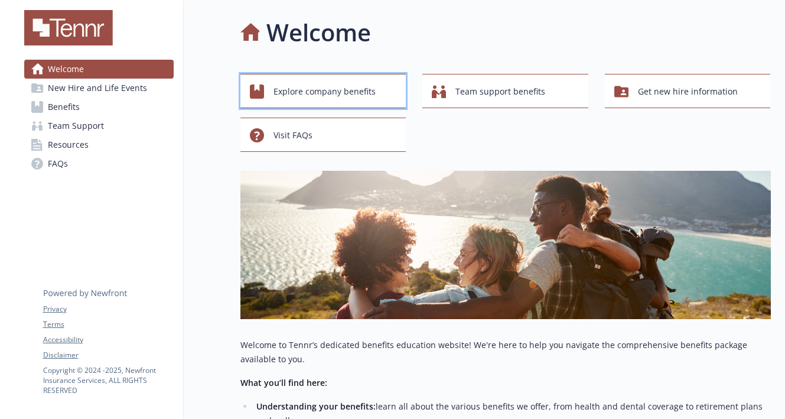
click at [337, 87] on span "Explore company benefits" at bounding box center [324, 91] width 102 height 22
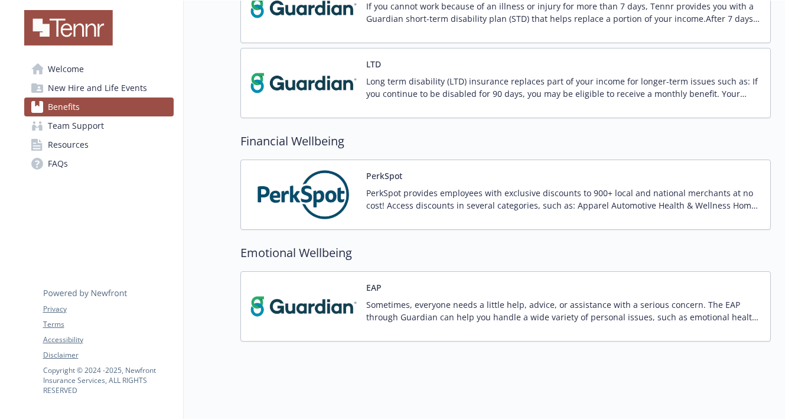
scroll to position [837, 0]
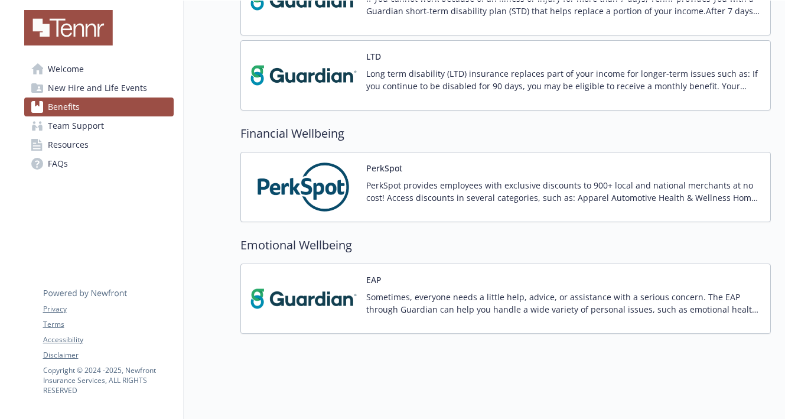
click at [397, 195] on p "PerkSpot provides employees with exclusive discounts to 900+ local and national…" at bounding box center [563, 191] width 394 height 25
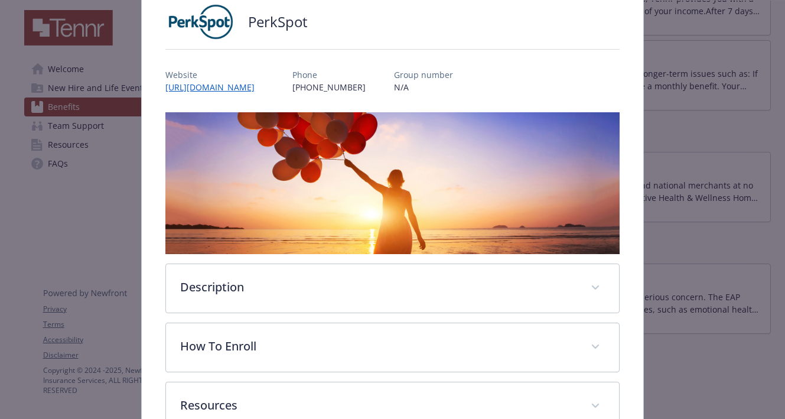
scroll to position [166, 0]
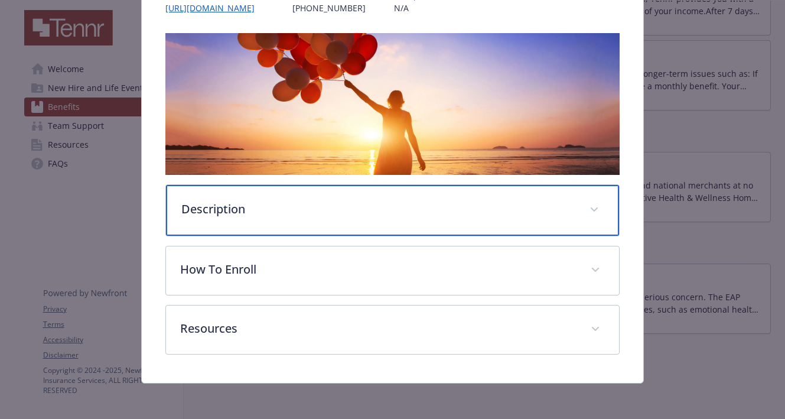
click at [511, 220] on div "Description" at bounding box center [392, 210] width 453 height 51
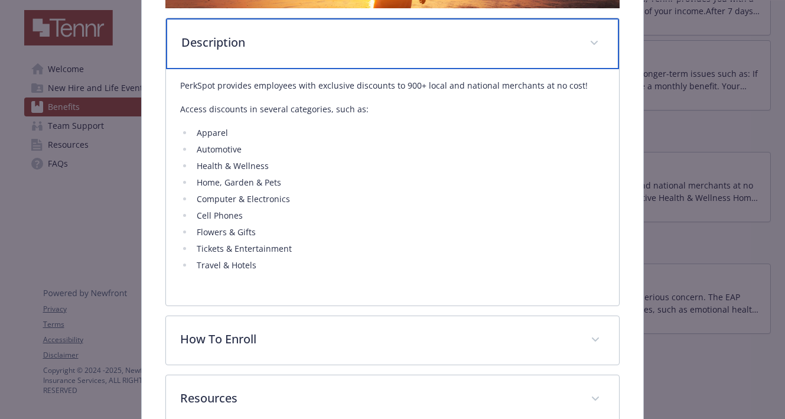
scroll to position [335, 0]
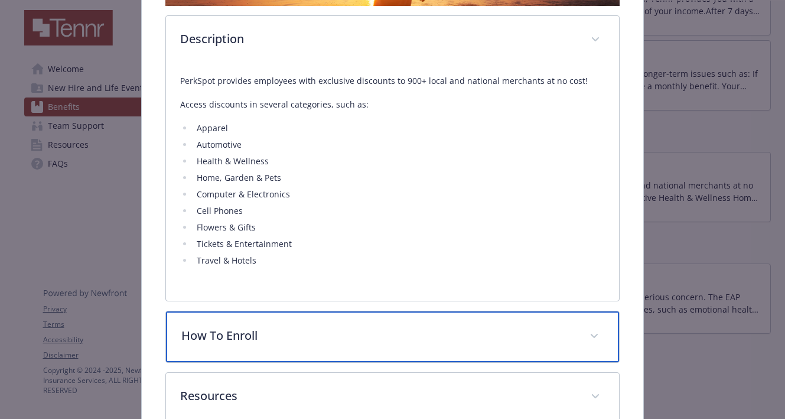
click at [478, 347] on div "How To Enroll" at bounding box center [392, 336] width 453 height 51
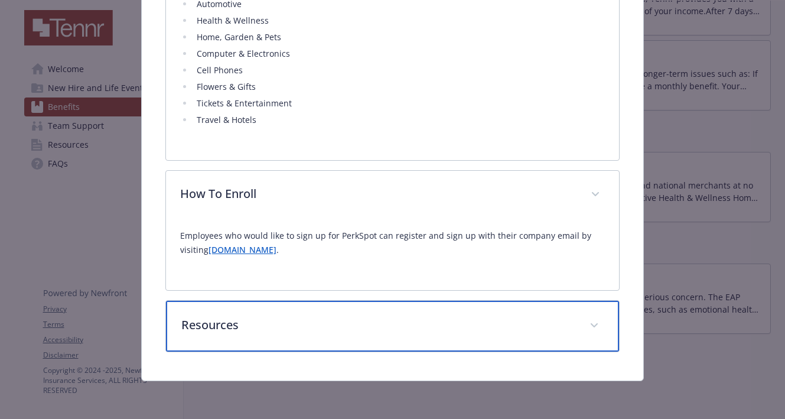
click at [483, 331] on p "Resources" at bounding box center [378, 325] width 394 height 18
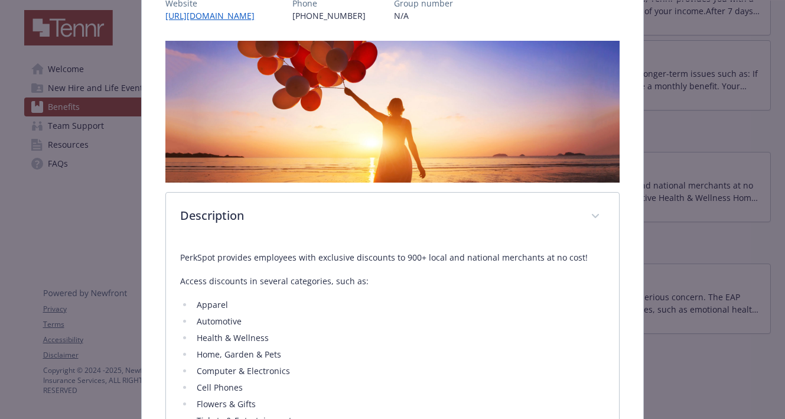
scroll to position [212, 0]
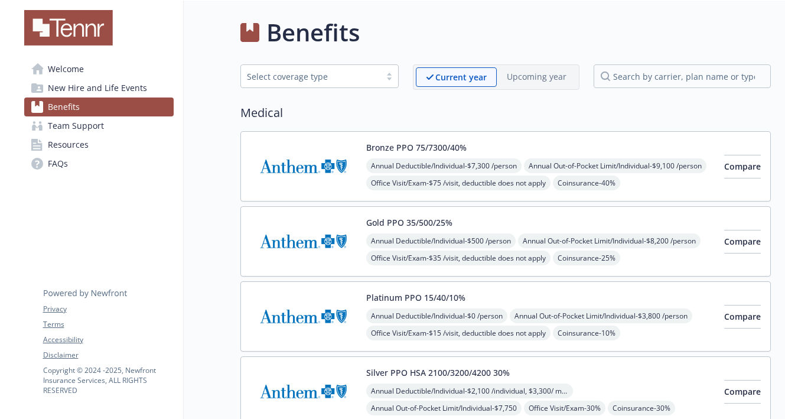
click at [118, 86] on span "New Hire and Life Events" at bounding box center [97, 88] width 99 height 19
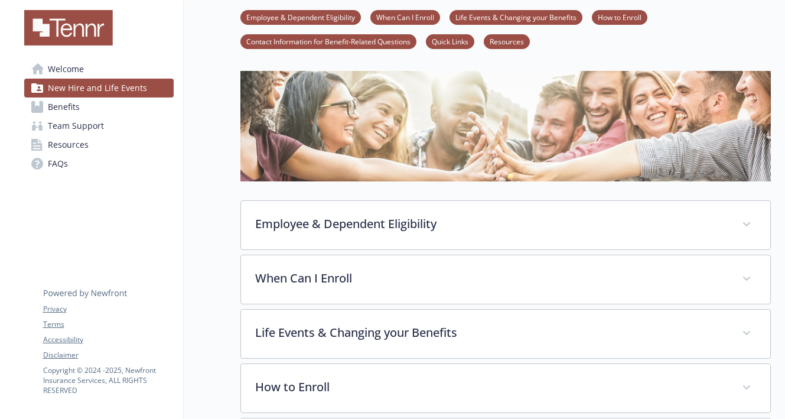
scroll to position [71, 0]
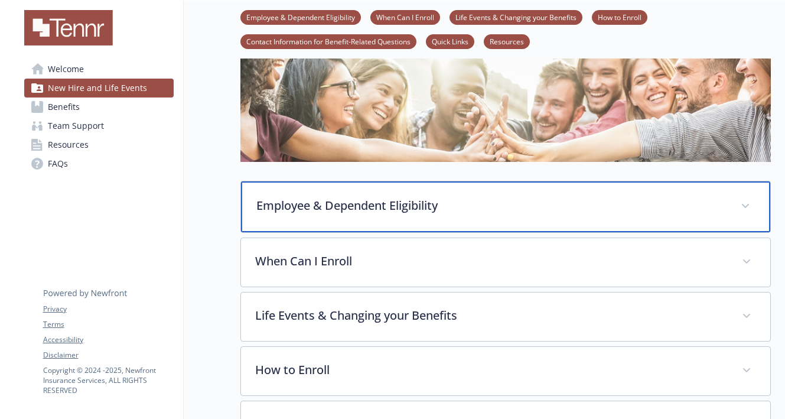
click at [350, 206] on p "Employee & Dependent Eligibility" at bounding box center [491, 206] width 470 height 18
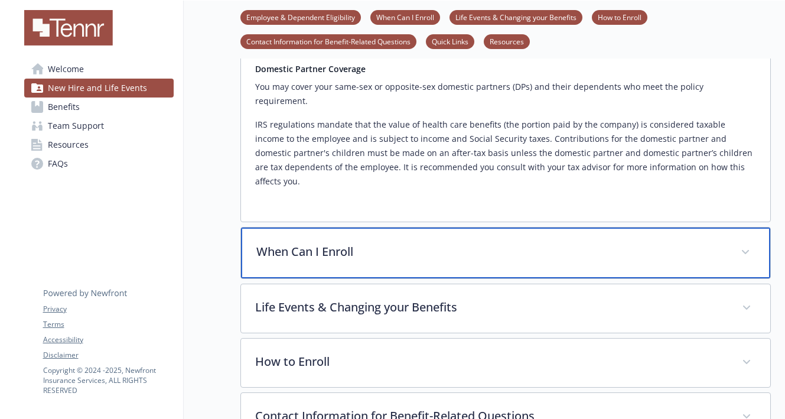
click at [331, 243] on p "When Can I Enroll" at bounding box center [491, 252] width 470 height 18
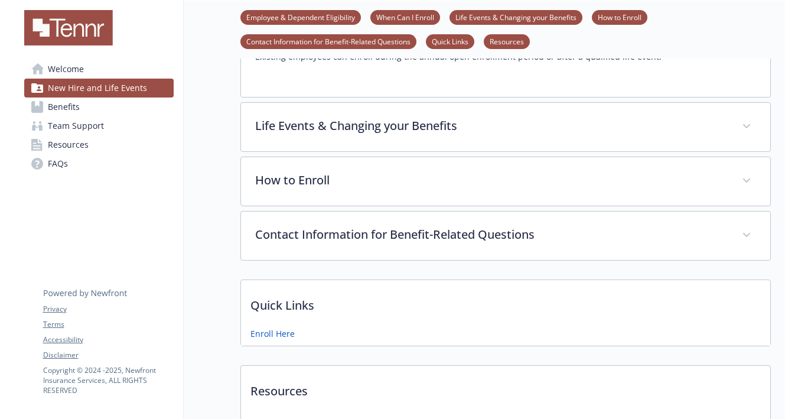
scroll to position [723, 0]
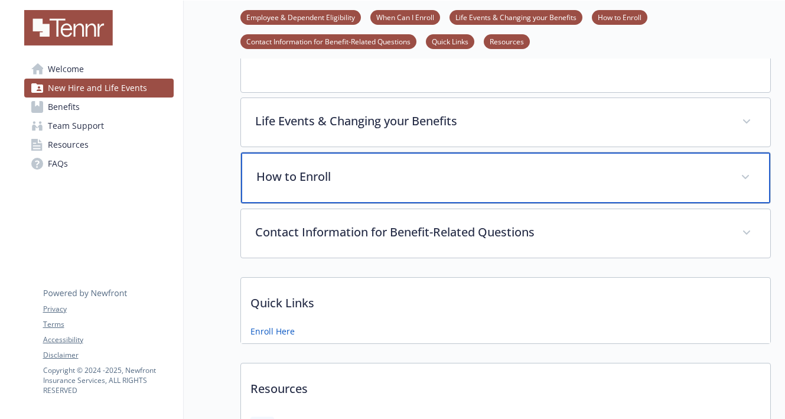
click at [354, 167] on div "How to Enroll" at bounding box center [505, 177] width 529 height 51
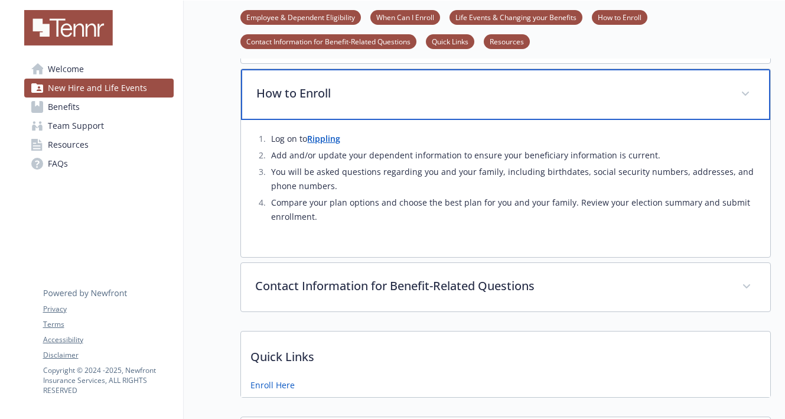
scroll to position [811, 0]
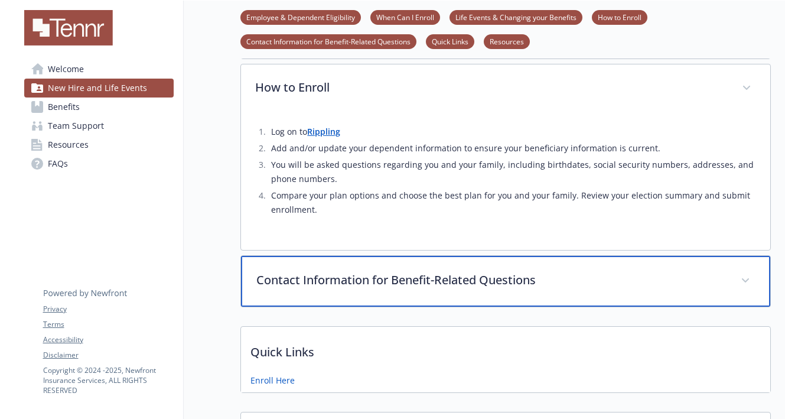
click at [347, 271] on p "Contact Information for Benefit-Related Questions" at bounding box center [491, 280] width 470 height 18
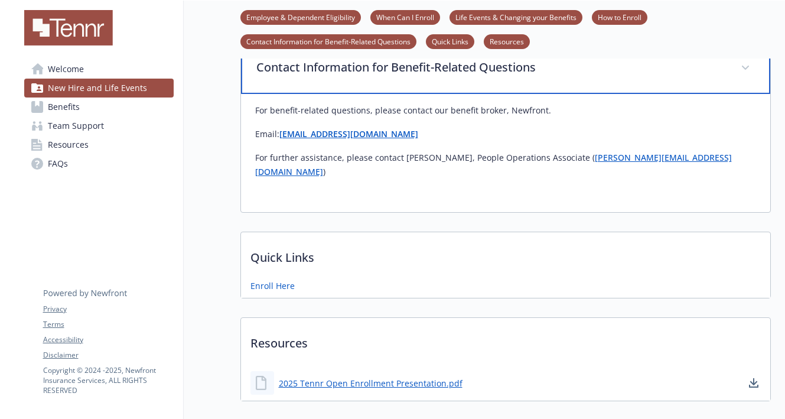
scroll to position [1026, 0]
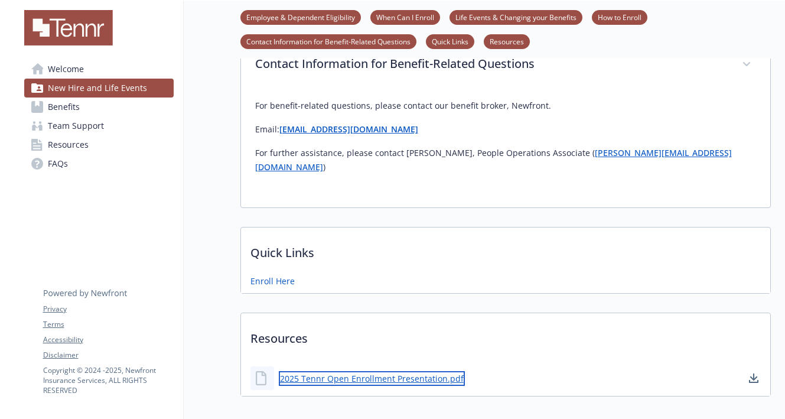
click at [376, 371] on link "2025 Tennr Open Enrollment Presentation.pdf" at bounding box center [372, 378] width 186 height 15
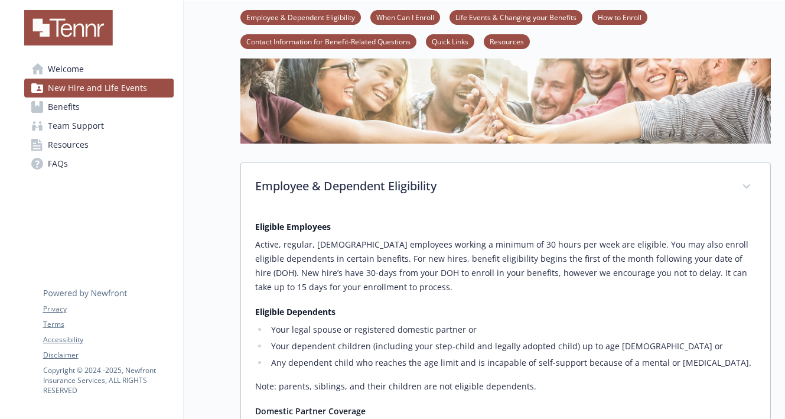
scroll to position [0, 0]
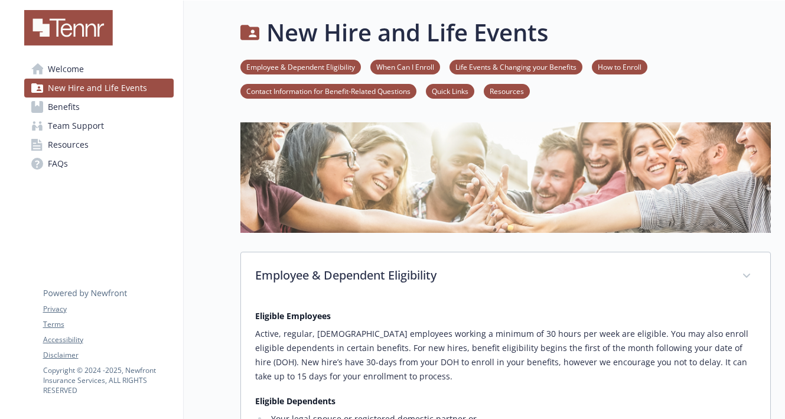
click at [86, 144] on span "Resources" at bounding box center [68, 144] width 41 height 19
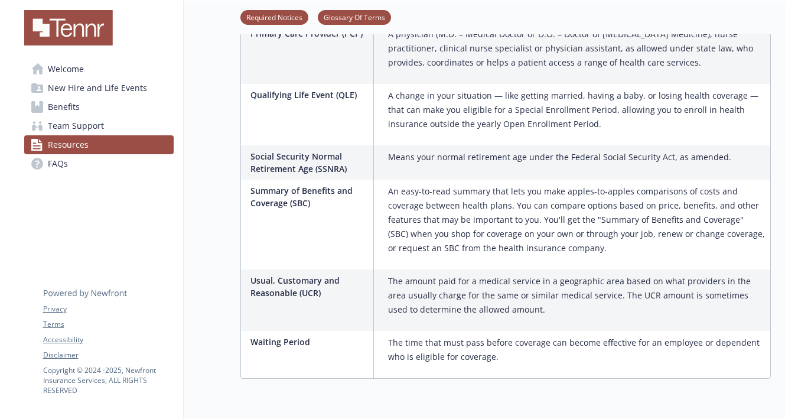
scroll to position [2130, 0]
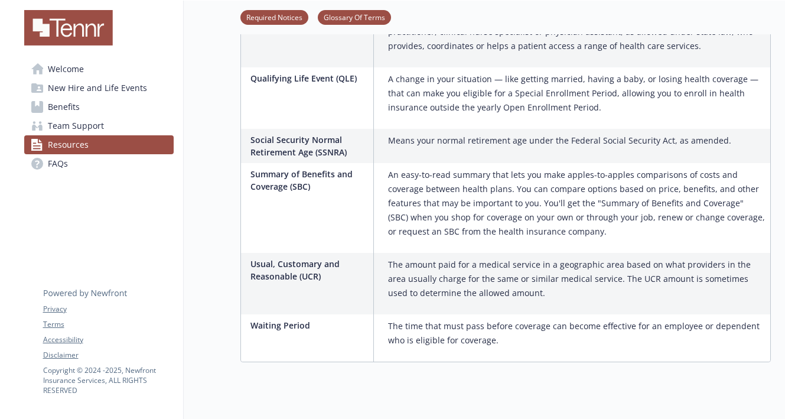
click at [82, 101] on link "Benefits" at bounding box center [98, 106] width 149 height 19
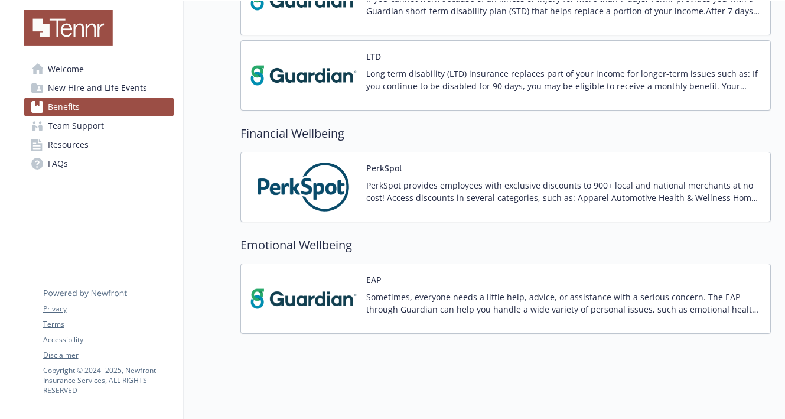
scroll to position [837, 0]
click at [85, 90] on span "New Hire and Life Events" at bounding box center [97, 88] width 99 height 19
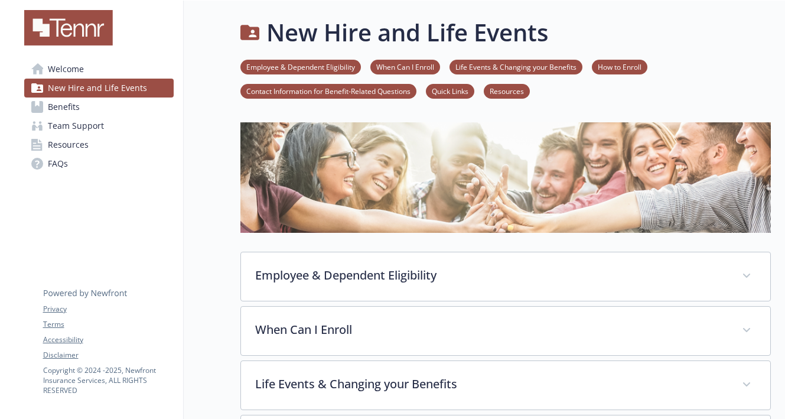
click at [96, 71] on link "Welcome" at bounding box center [98, 69] width 149 height 19
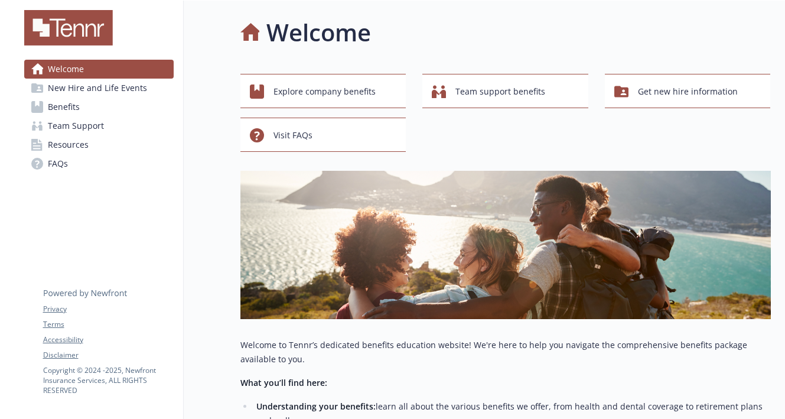
scroll to position [12, 0]
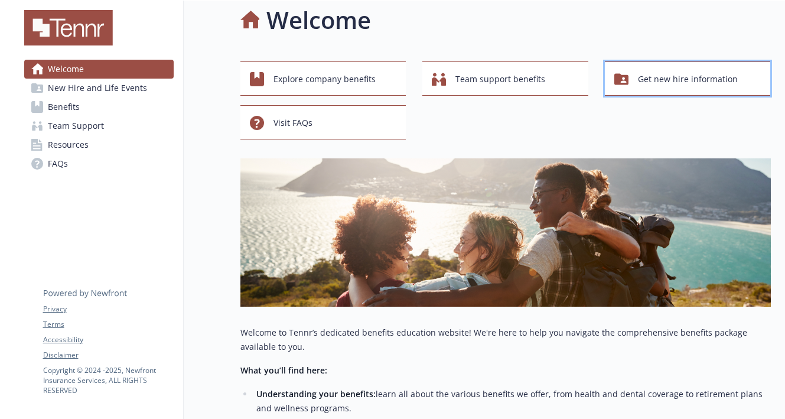
click at [692, 89] on span "Get new hire information" at bounding box center [688, 79] width 100 height 22
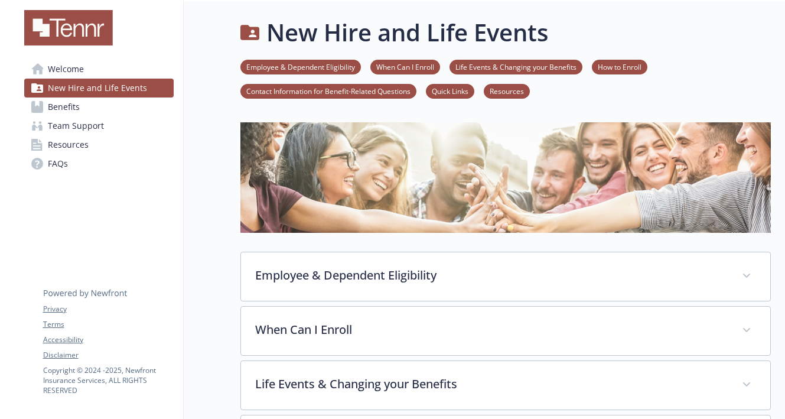
click at [115, 64] on link "Welcome" at bounding box center [98, 69] width 149 height 19
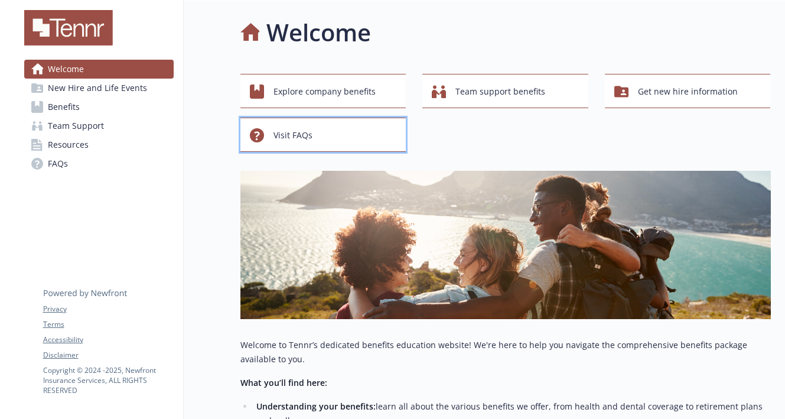
click at [304, 132] on span "Visit FAQs" at bounding box center [292, 135] width 39 height 22
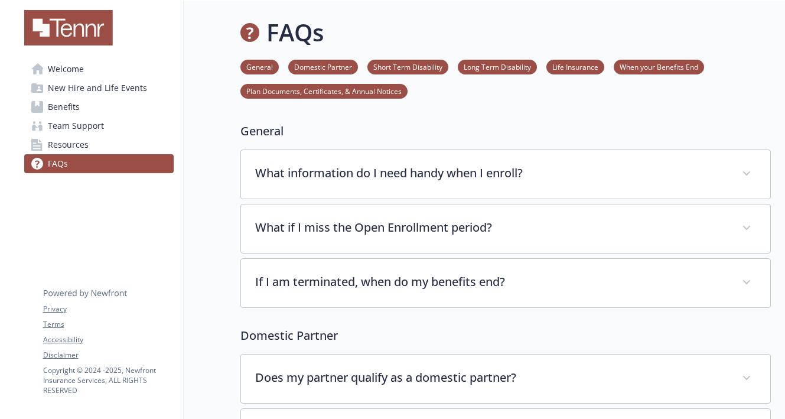
click at [93, 71] on link "Welcome" at bounding box center [98, 69] width 149 height 19
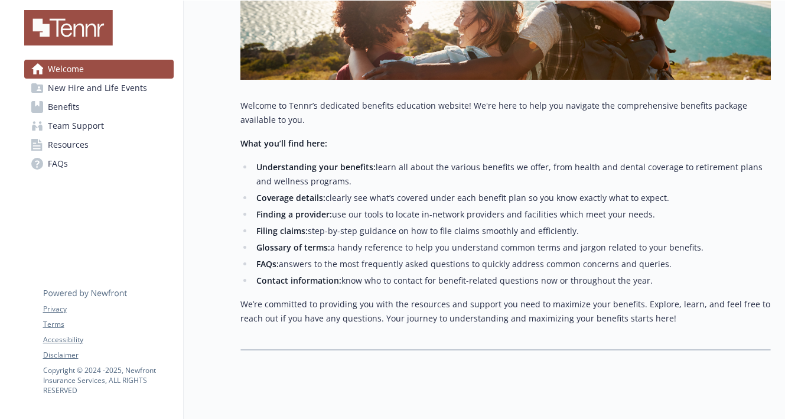
scroll to position [256, 0]
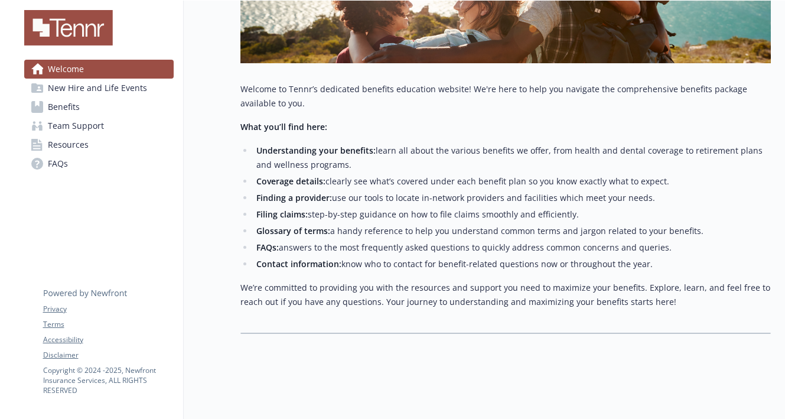
click at [638, 151] on li "Understanding your benefits: learn all about the various benefits we offer, fro…" at bounding box center [511, 158] width 517 height 28
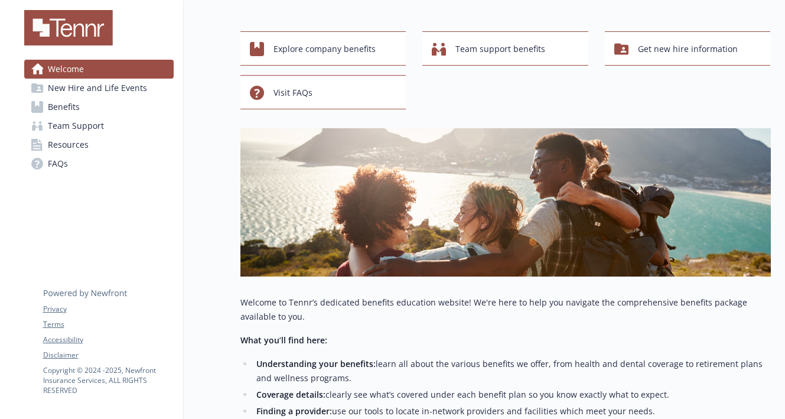
scroll to position [0, 0]
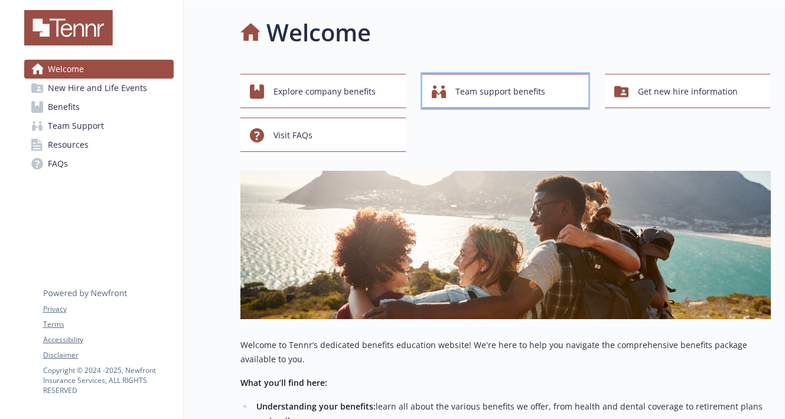
click at [514, 88] on span "Team support benefits" at bounding box center [500, 91] width 90 height 22
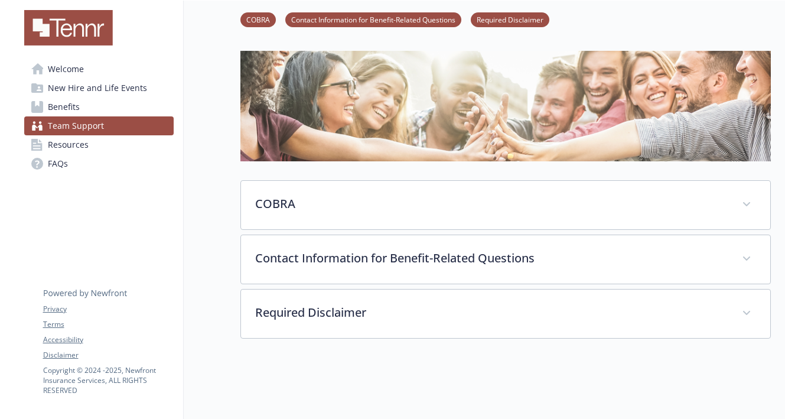
scroll to position [49, 0]
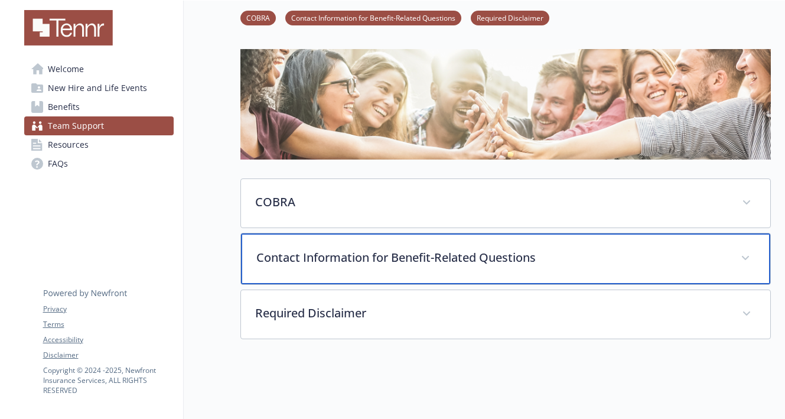
click at [472, 247] on div "Contact Information for Benefit-Related Questions" at bounding box center [505, 258] width 529 height 51
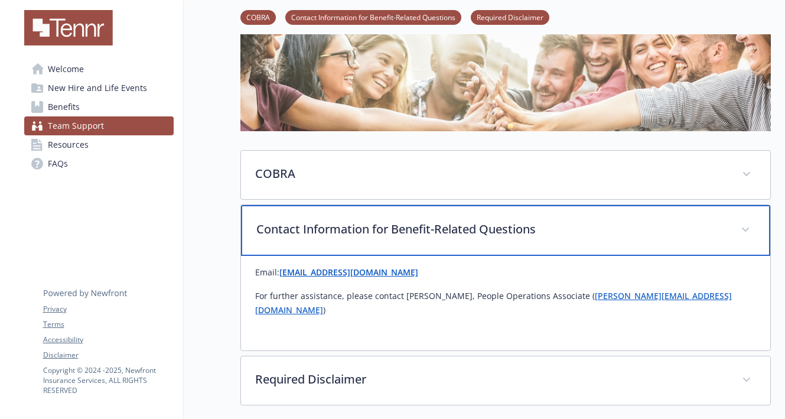
scroll to position [78, 0]
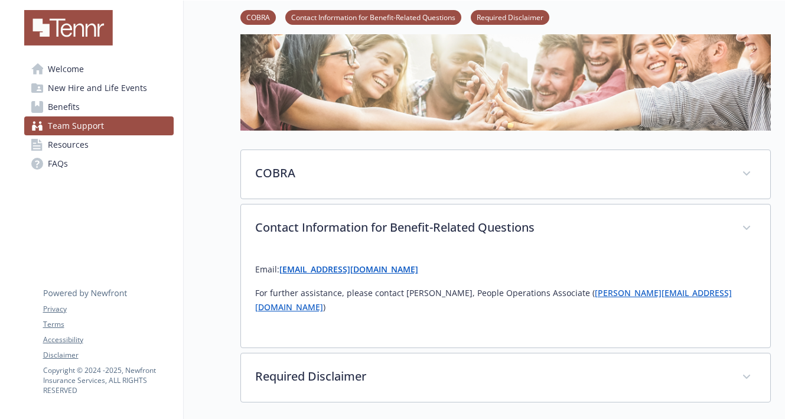
click at [430, 200] on div "COBRA Under certain circumstances, you and your enrolled dependents can choose …" at bounding box center [505, 275] width 530 height 253
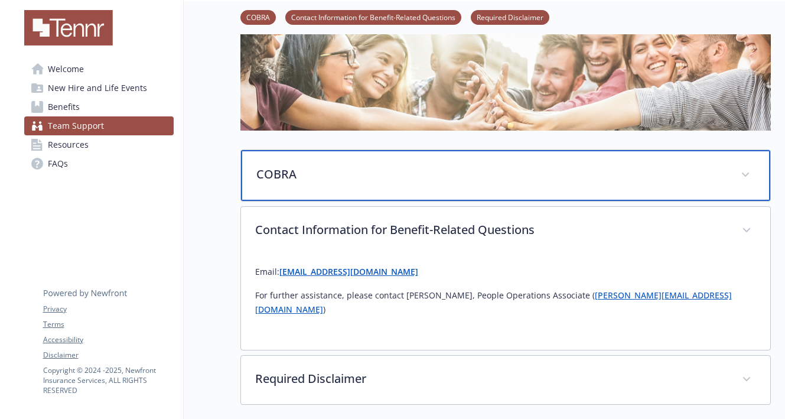
click at [430, 187] on div "COBRA" at bounding box center [505, 175] width 529 height 51
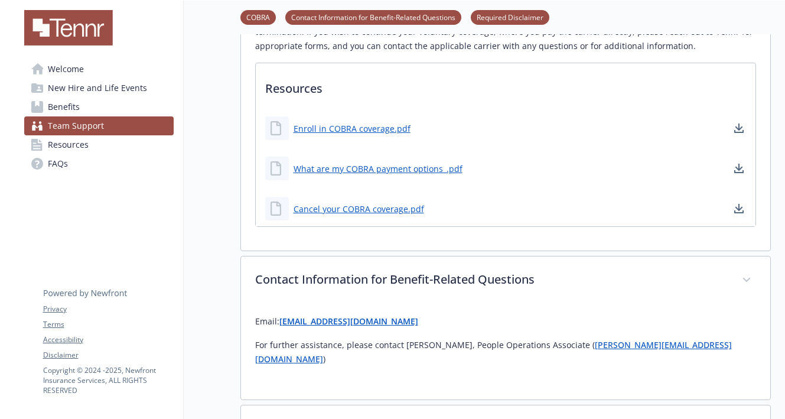
scroll to position [790, 0]
click at [94, 106] on link "Benefits" at bounding box center [98, 106] width 149 height 19
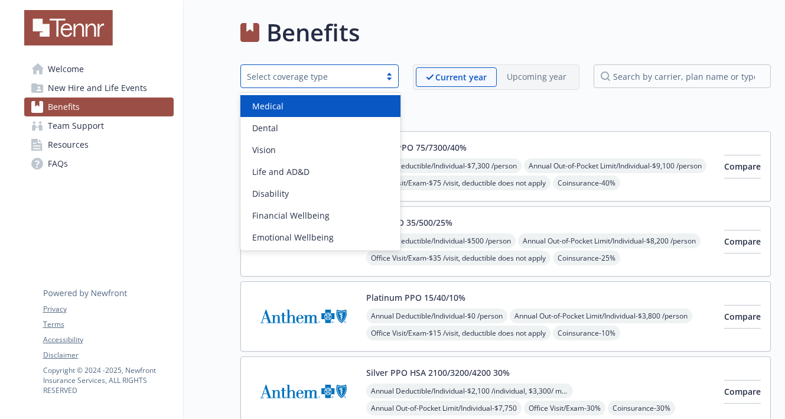
click at [337, 70] on div "Select coverage type" at bounding box center [311, 76] width 128 height 12
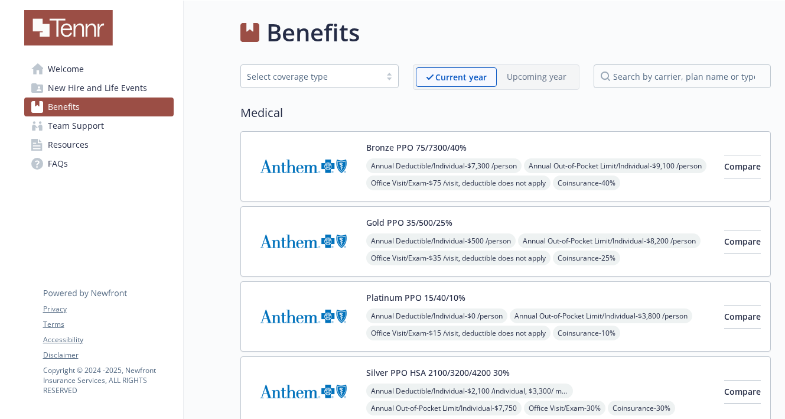
click at [116, 88] on span "New Hire and Life Events" at bounding box center [97, 88] width 99 height 19
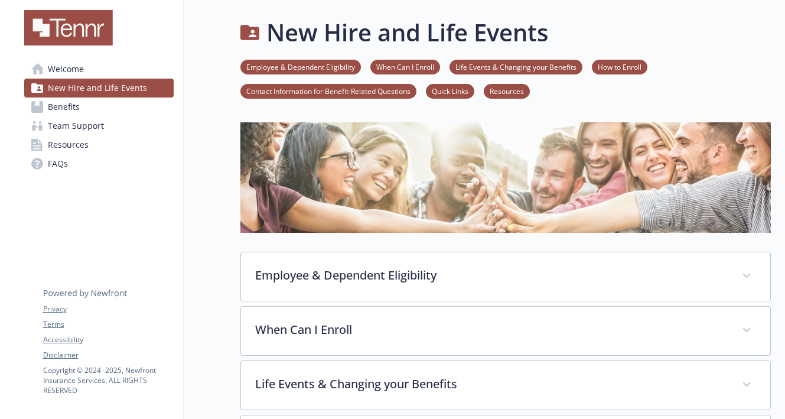
click at [86, 73] on link "Welcome" at bounding box center [98, 69] width 149 height 19
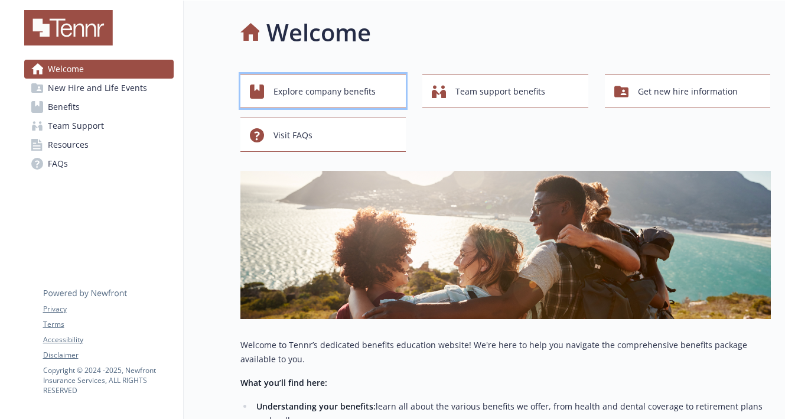
click at [246, 90] on button "Explore company benefits" at bounding box center [323, 91] width 166 height 34
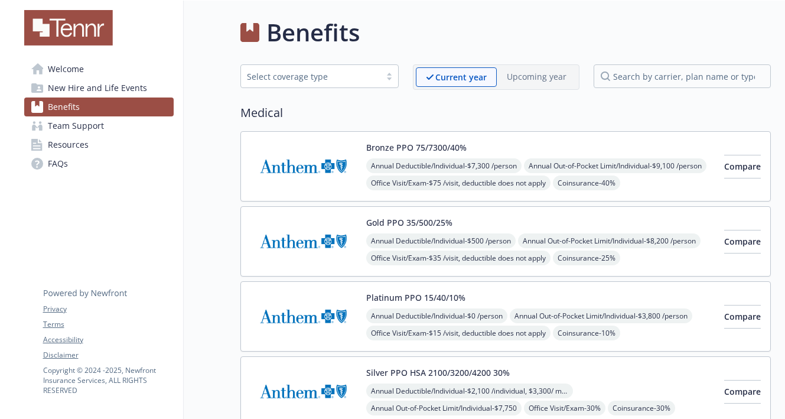
click at [89, 148] on link "Resources" at bounding box center [98, 144] width 149 height 19
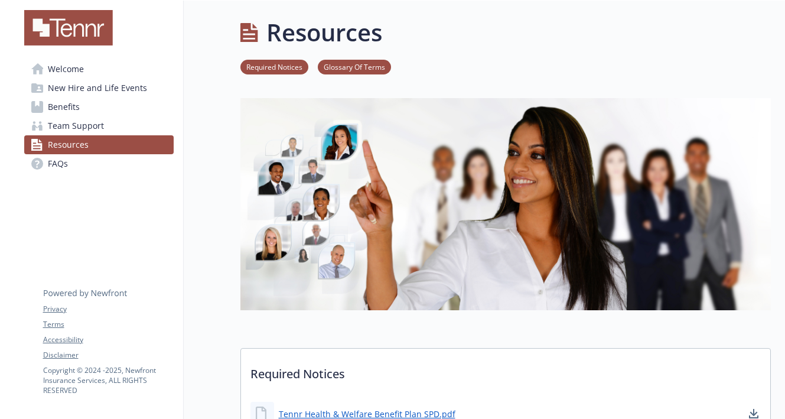
click at [115, 161] on link "FAQs" at bounding box center [98, 163] width 149 height 19
